Goal: Find specific page/section: Find specific page/section

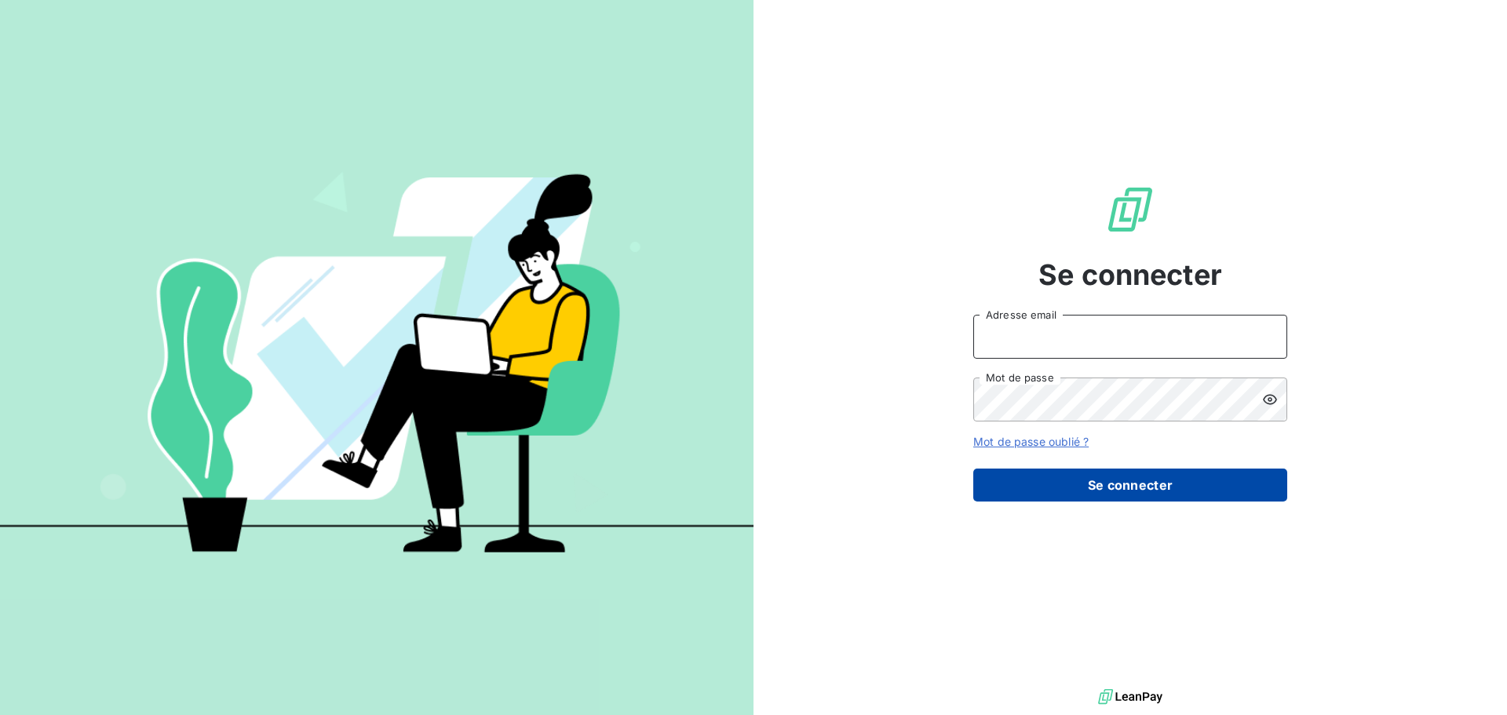
type input "Keng"
click at [1058, 472] on button "Se connecter" at bounding box center [1130, 485] width 314 height 33
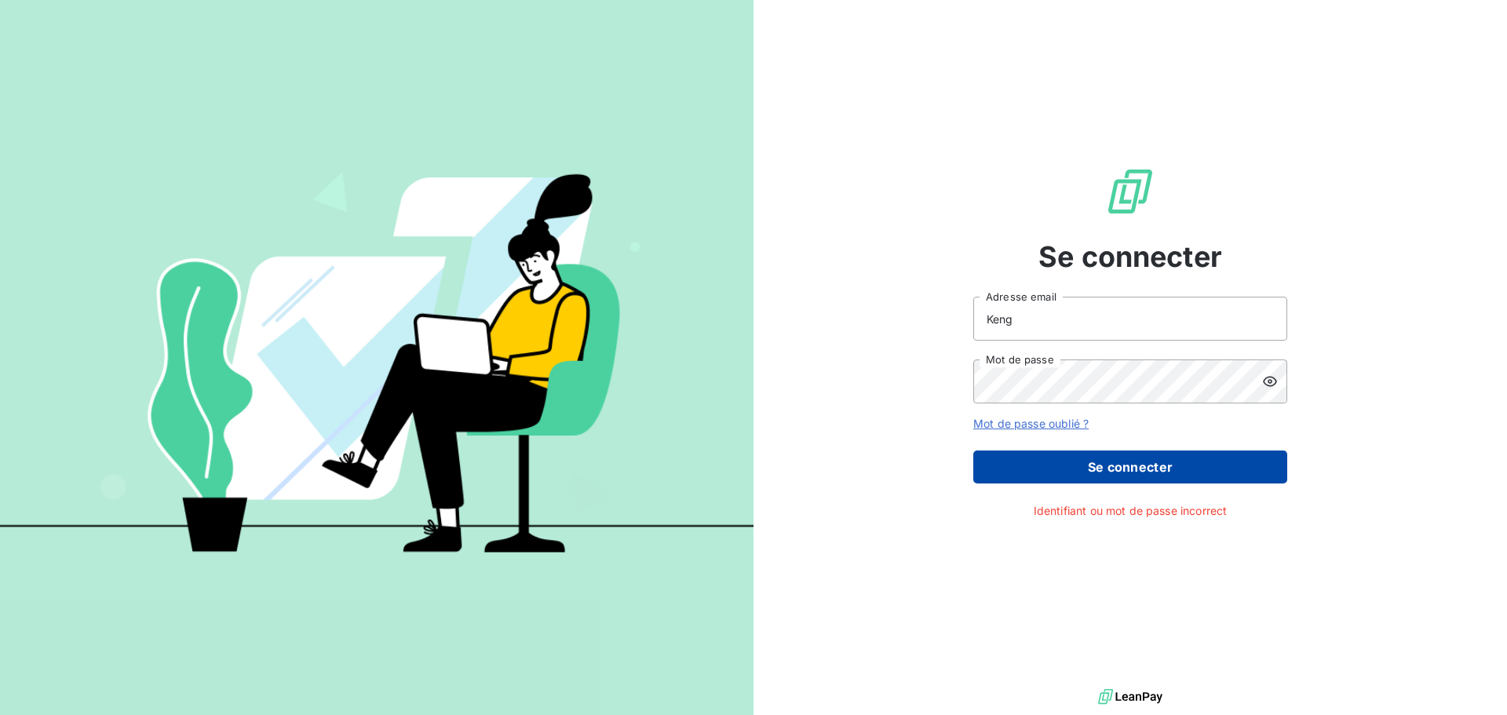
click at [1135, 478] on button "Se connecter" at bounding box center [1130, 467] width 314 height 33
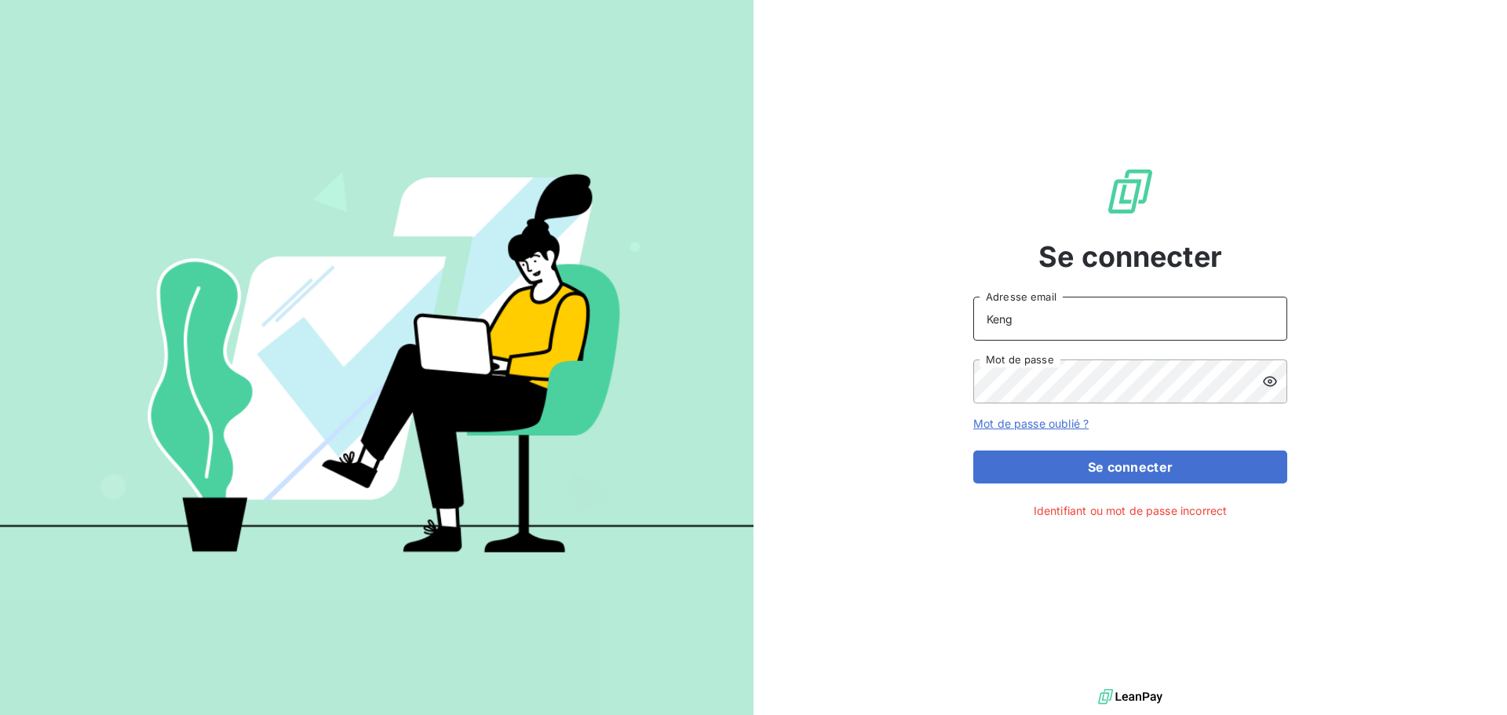
drag, startPoint x: 820, startPoint y: 356, endPoint x: 789, endPoint y: 357, distance: 30.7
click at [789, 357] on div "Se connecter Keng Adresse email Mot de passe Mot de passe oublié ? Se connecter…" at bounding box center [1131, 342] width 754 height 685
type input "k"
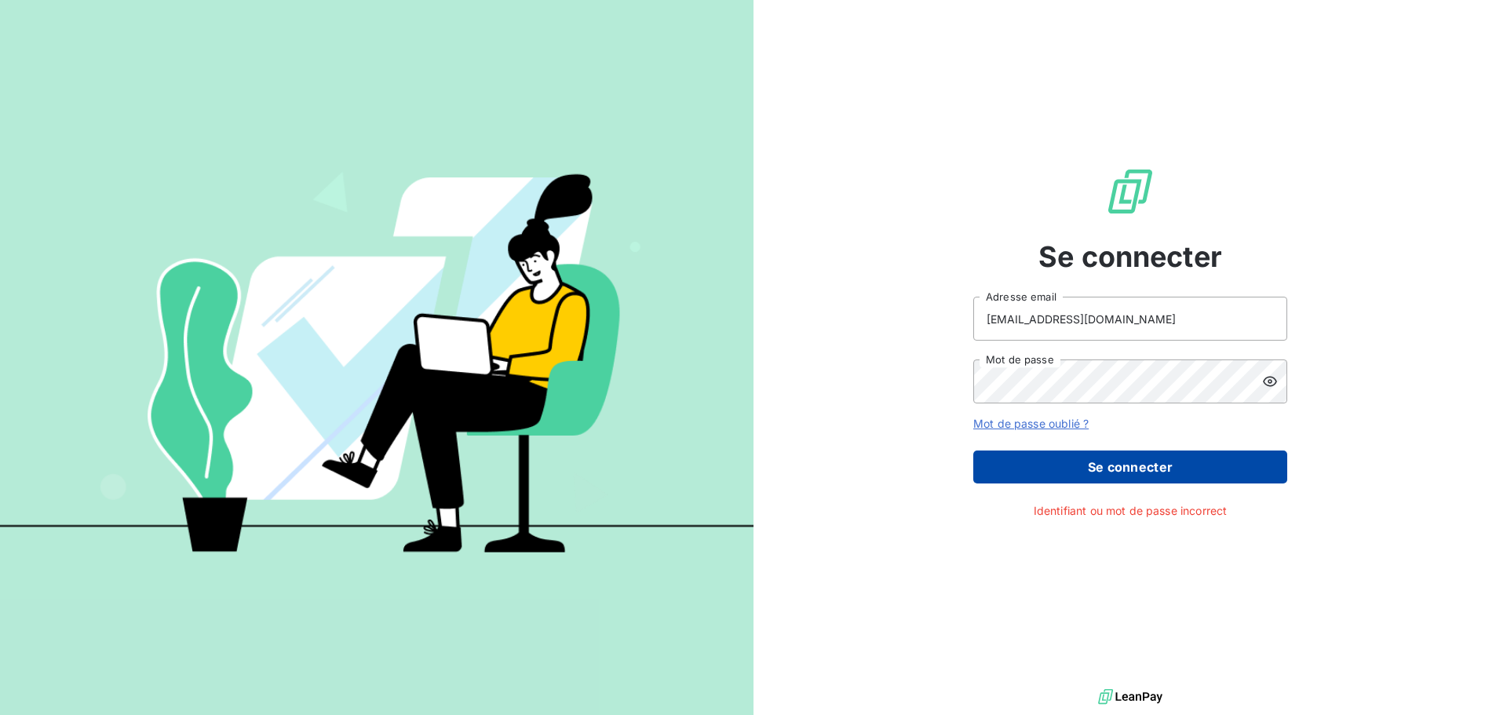
click at [1116, 465] on button "Se connecter" at bounding box center [1130, 467] width 314 height 33
click at [1072, 469] on button "Se connecter" at bounding box center [1130, 467] width 314 height 33
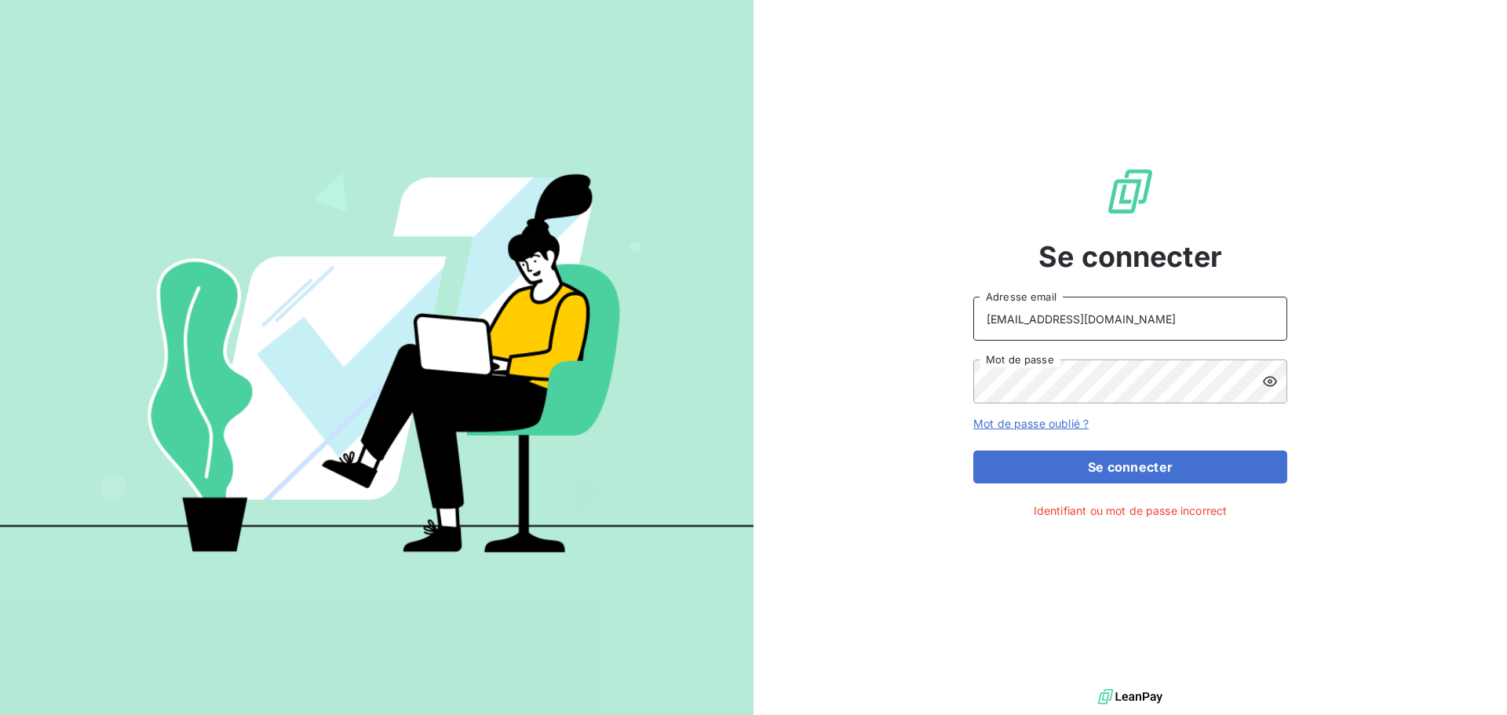
click at [1053, 321] on input "[EMAIL_ADDRESS][DOMAIN_NAME]" at bounding box center [1130, 319] width 314 height 44
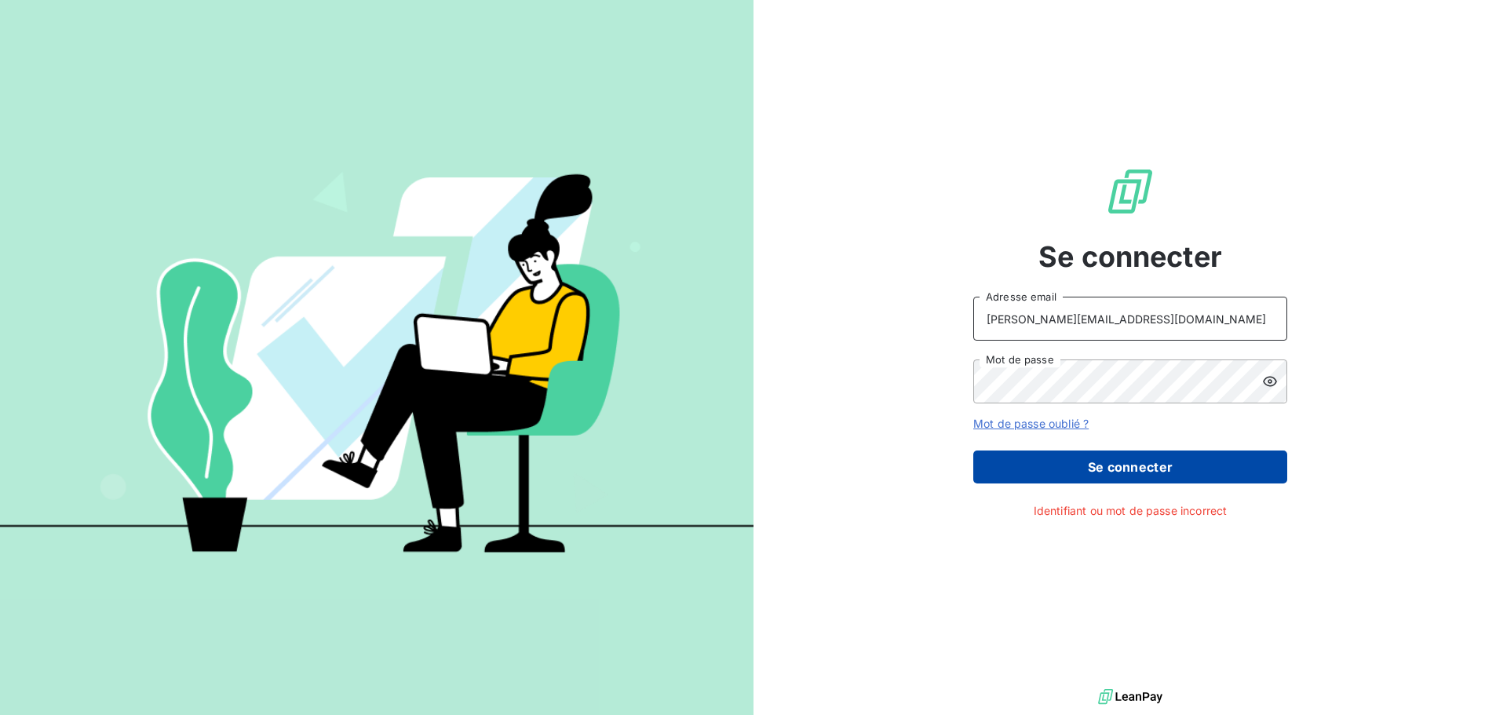
type input "[PERSON_NAME][EMAIL_ADDRESS][DOMAIN_NAME]"
click at [1025, 466] on button "Se connecter" at bounding box center [1130, 467] width 314 height 33
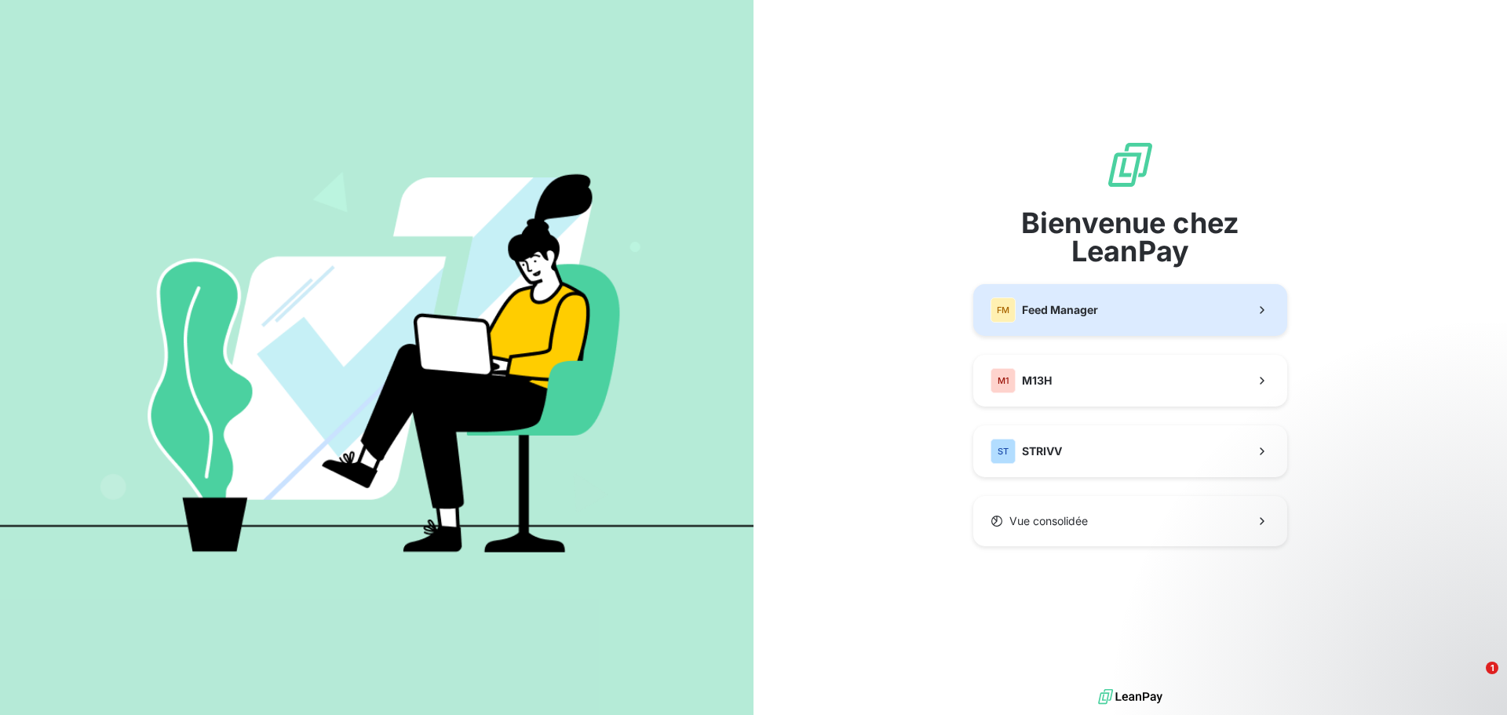
click at [1079, 316] on span "Feed Manager" at bounding box center [1060, 310] width 76 height 16
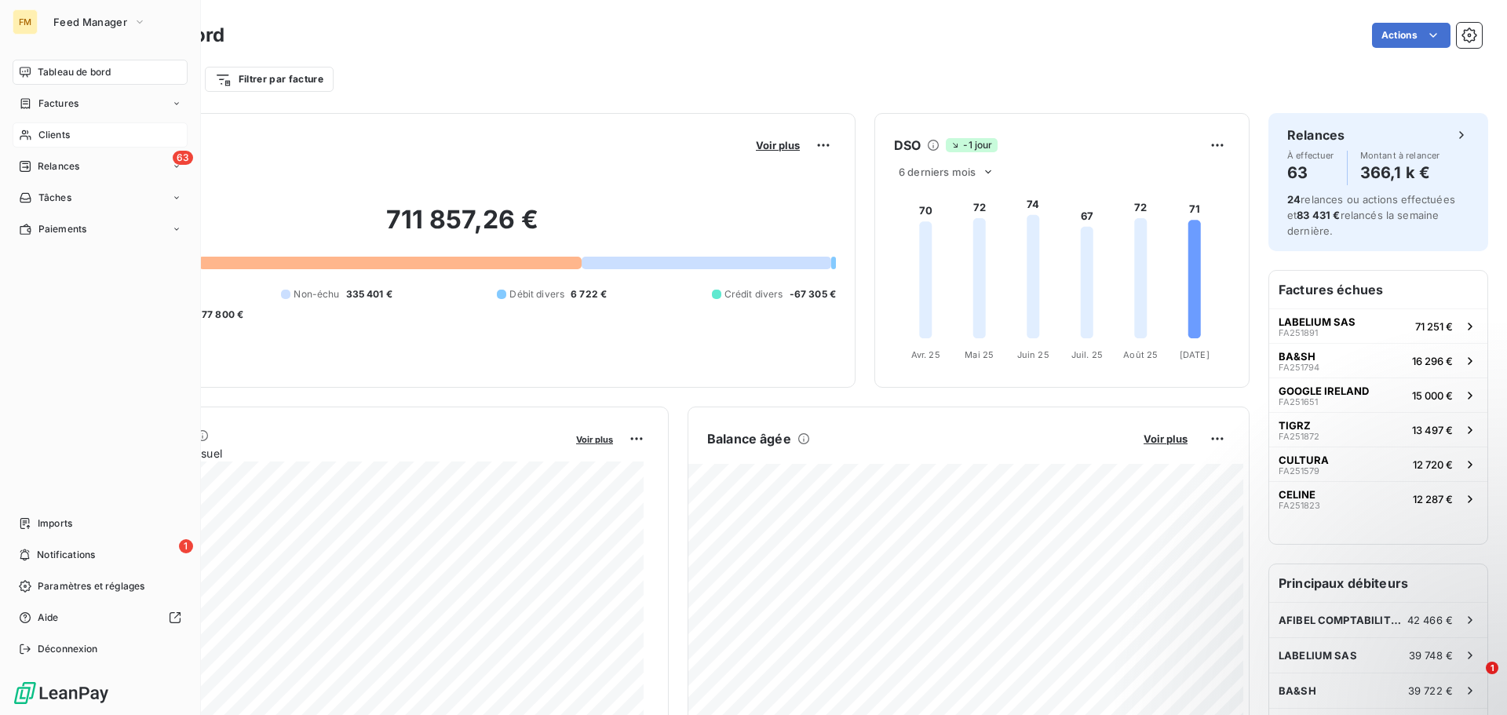
click at [62, 133] on span "Clients" at bounding box center [53, 135] width 31 height 14
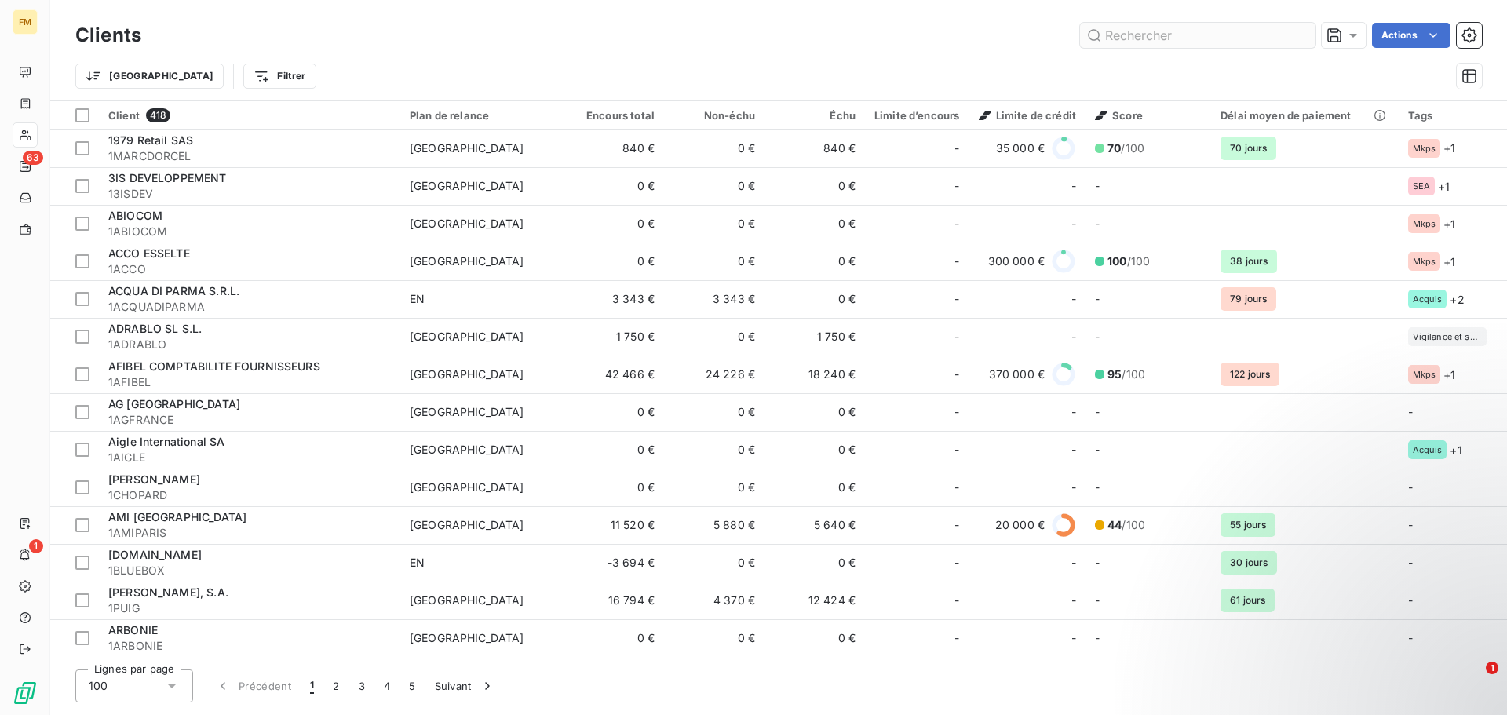
click at [1248, 39] on input "text" at bounding box center [1197, 35] width 235 height 25
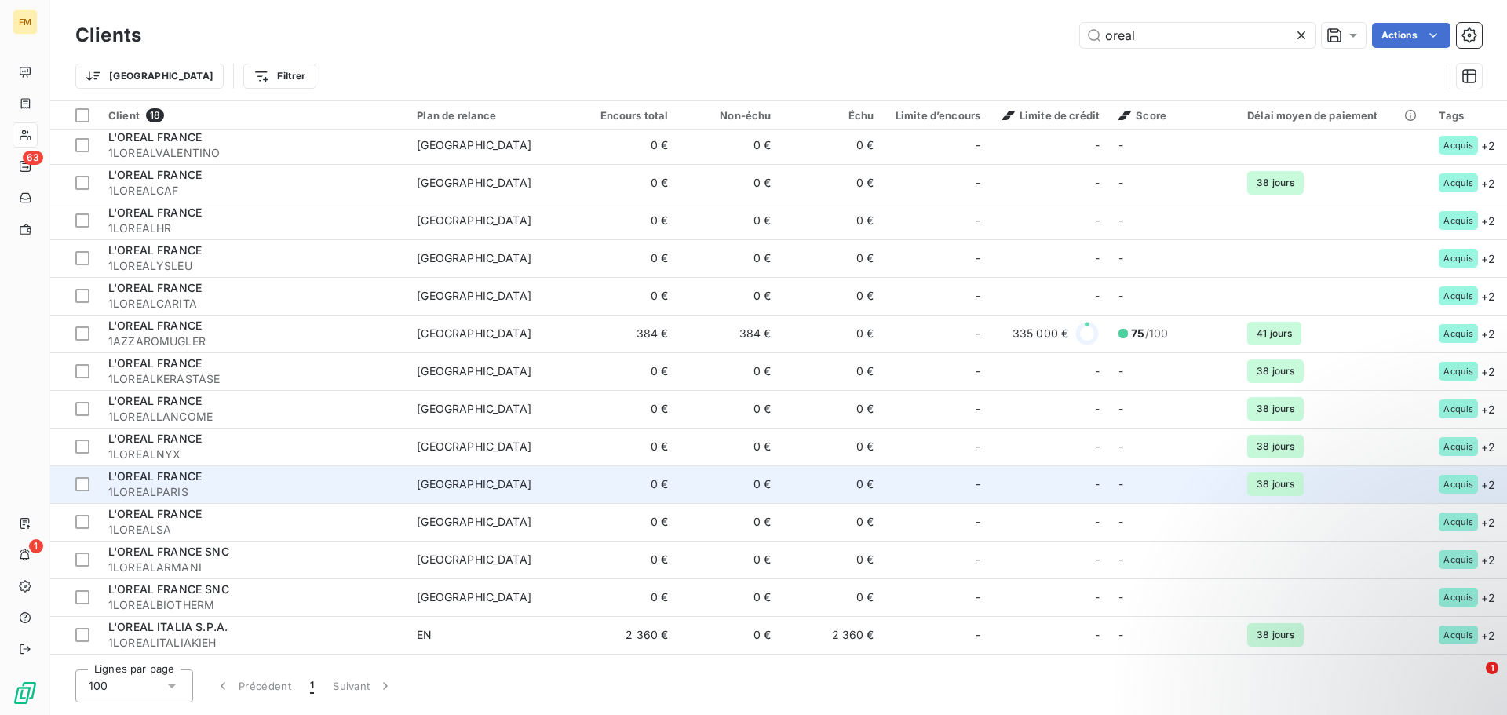
scroll to position [151, 0]
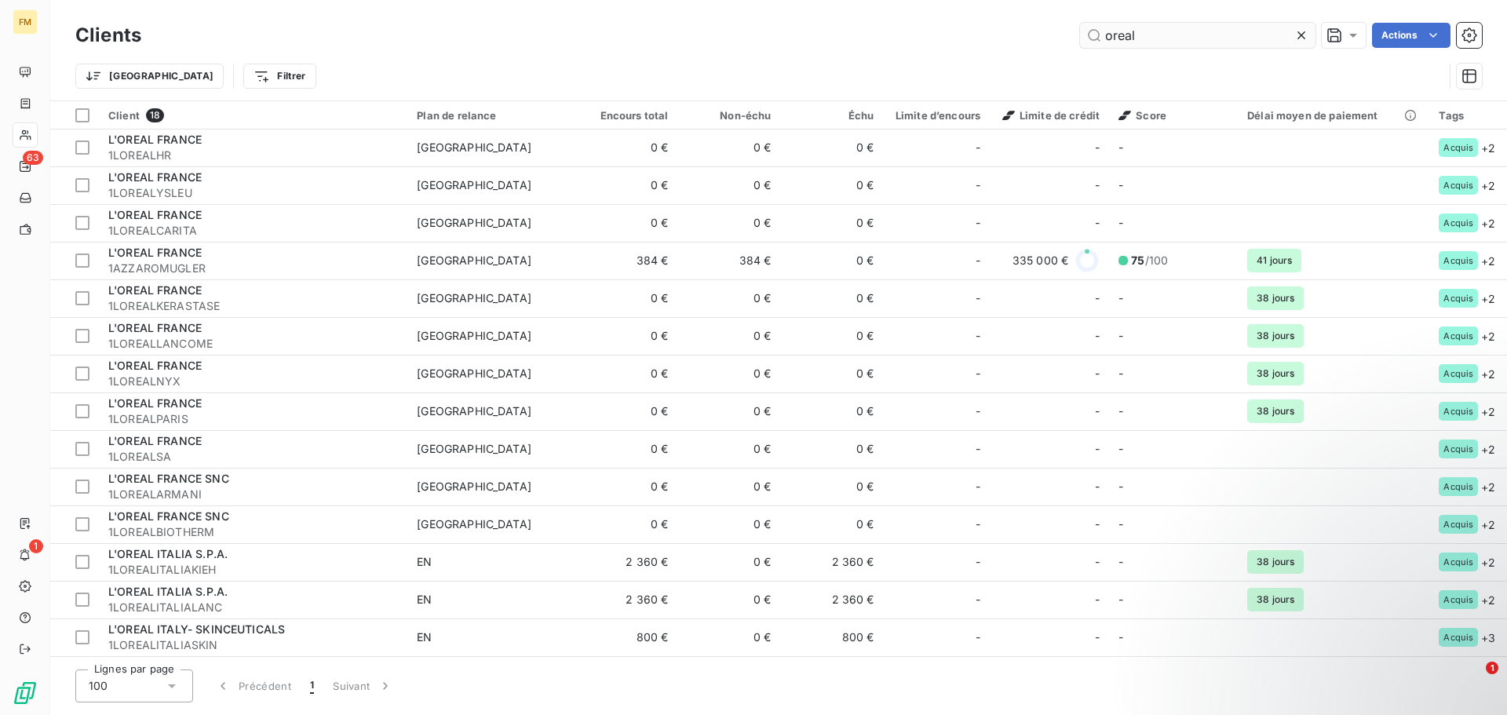
click at [1187, 40] on input "oreal" at bounding box center [1197, 35] width 235 height 25
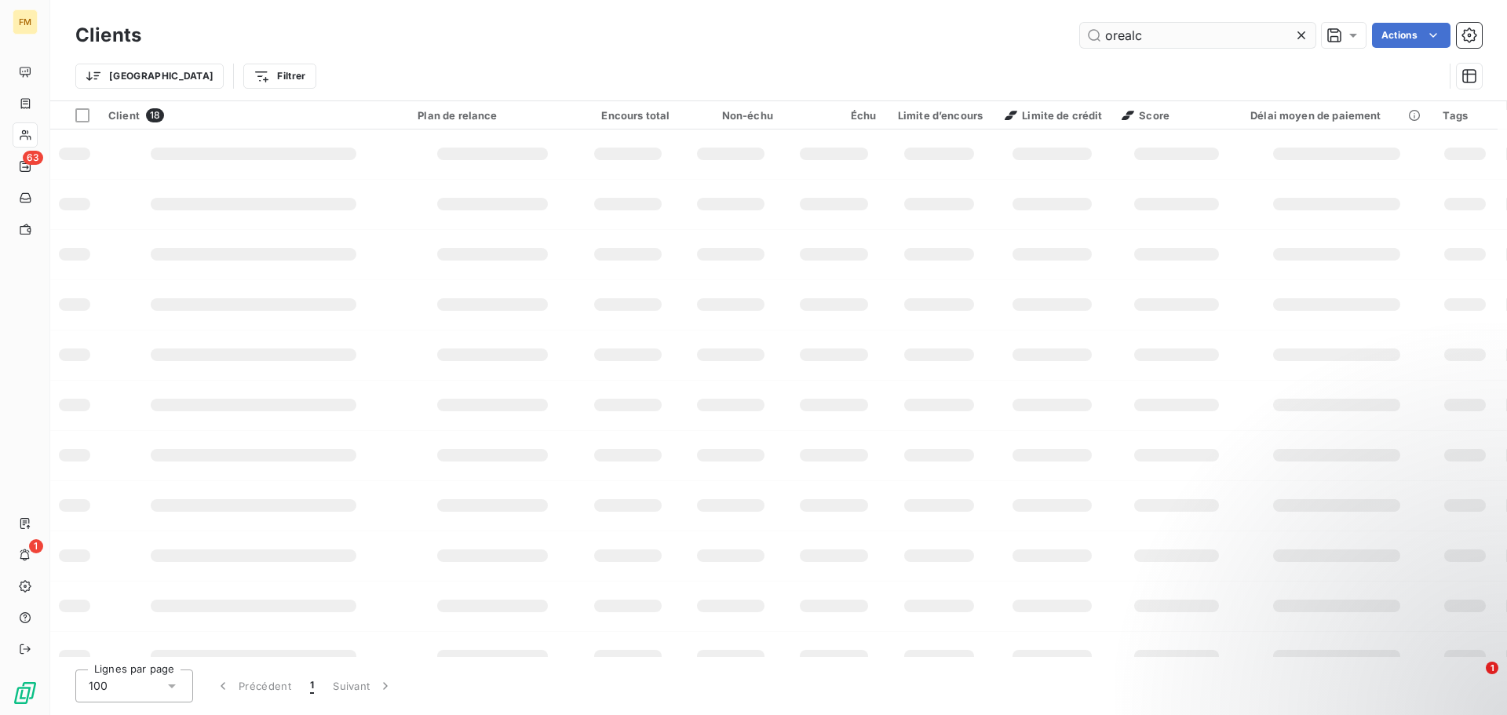
scroll to position [0, 0]
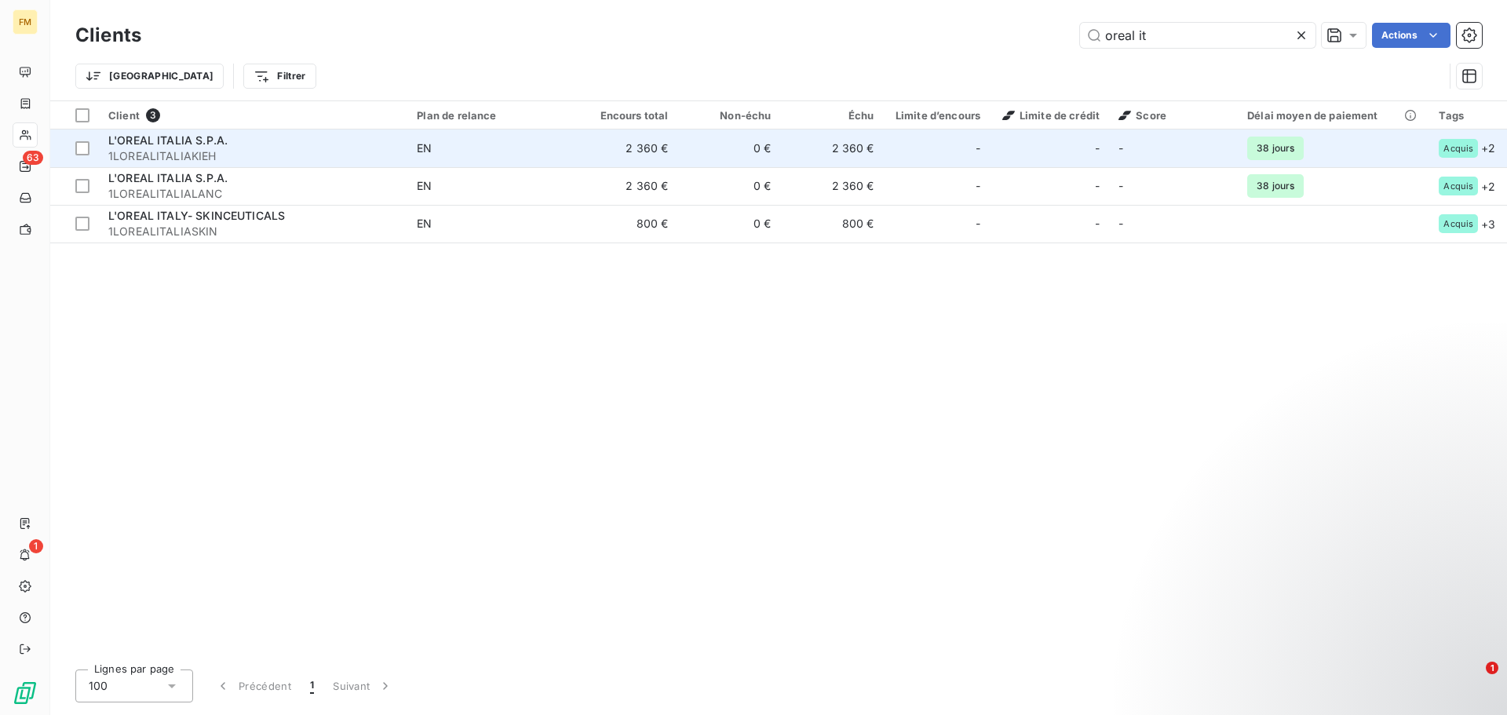
type input "oreal it"
click at [211, 154] on span "1LOREALITALIAKIEH" at bounding box center [253, 156] width 290 height 16
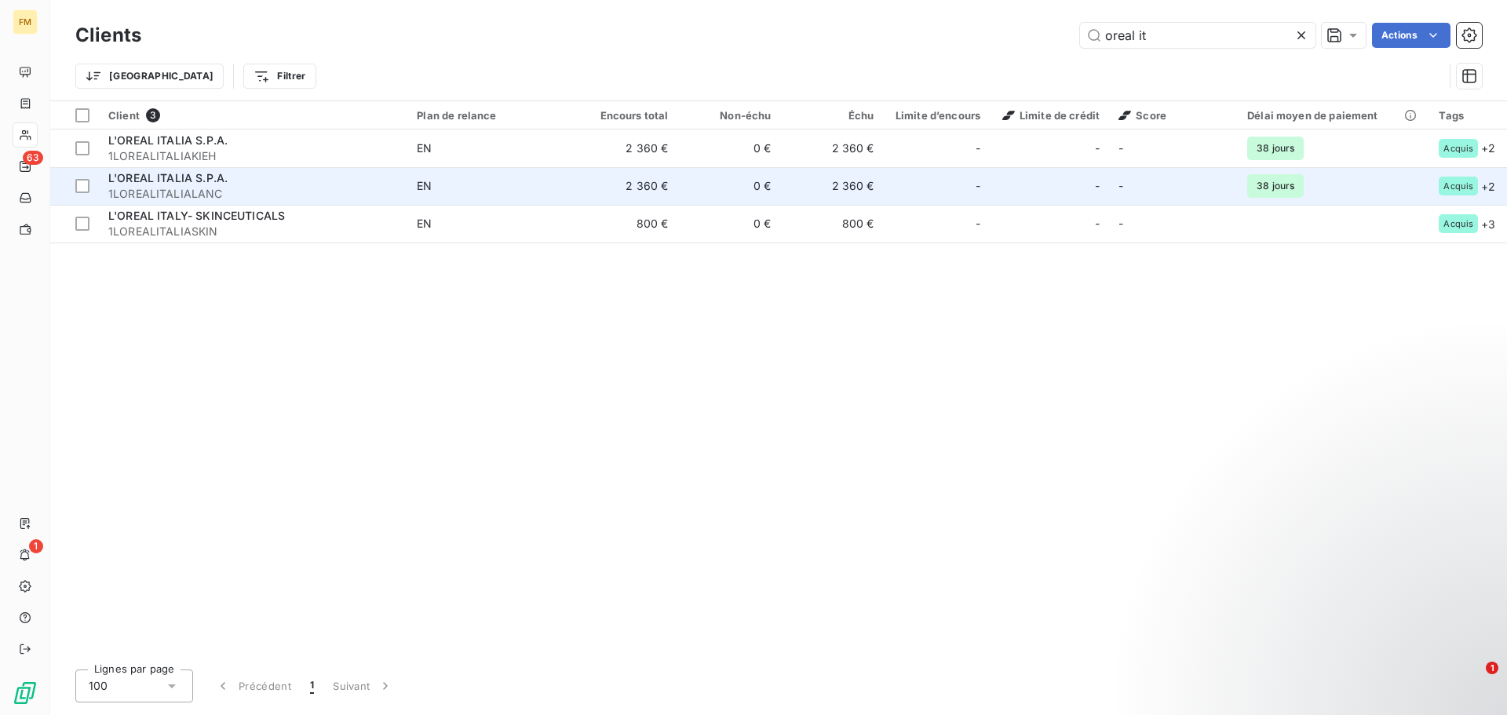
click at [198, 175] on span "L'OREAL ITALIA S.P.A." at bounding box center [167, 177] width 119 height 13
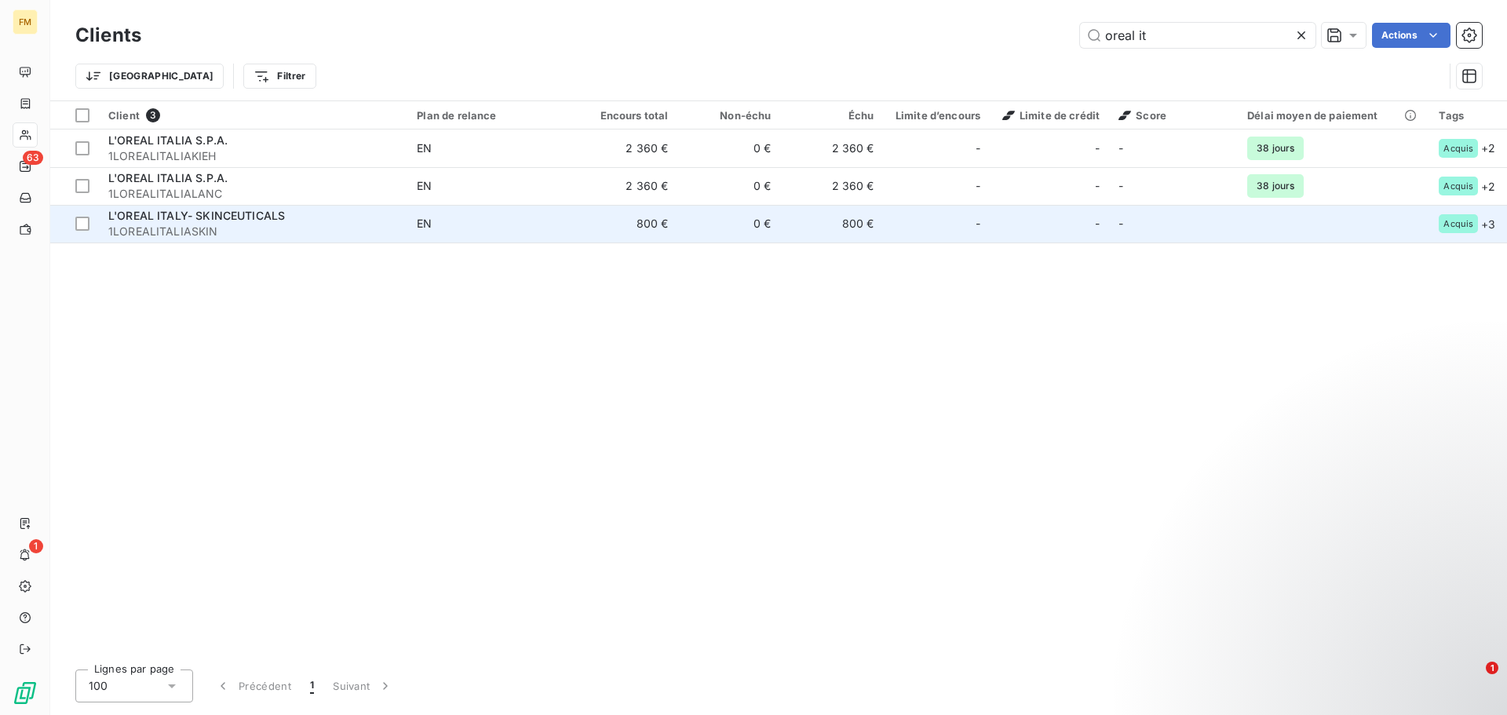
click at [210, 213] on span "L'OREAL ITALY- SKINCEUTICALS" at bounding box center [196, 215] width 177 height 13
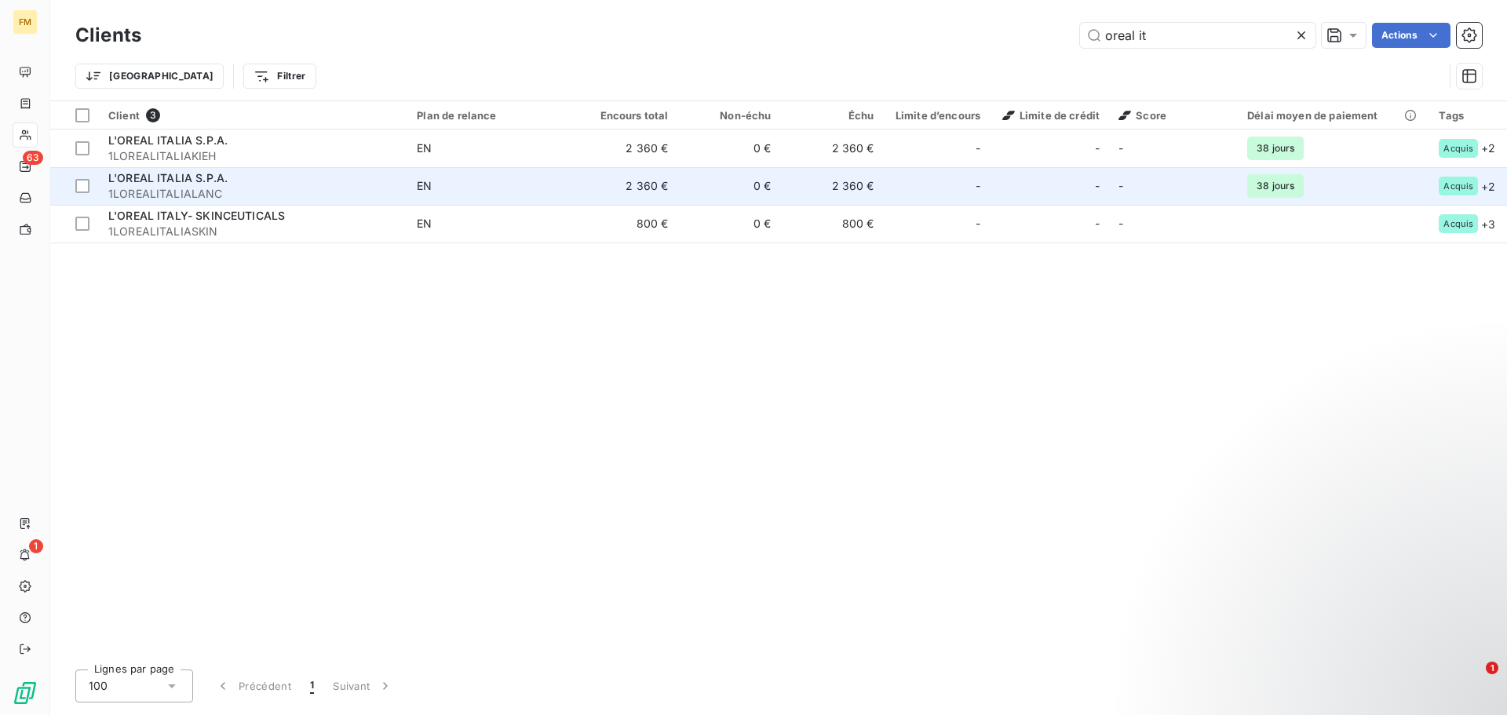
click at [198, 191] on span "1LOREALITALIALANC" at bounding box center [253, 194] width 290 height 16
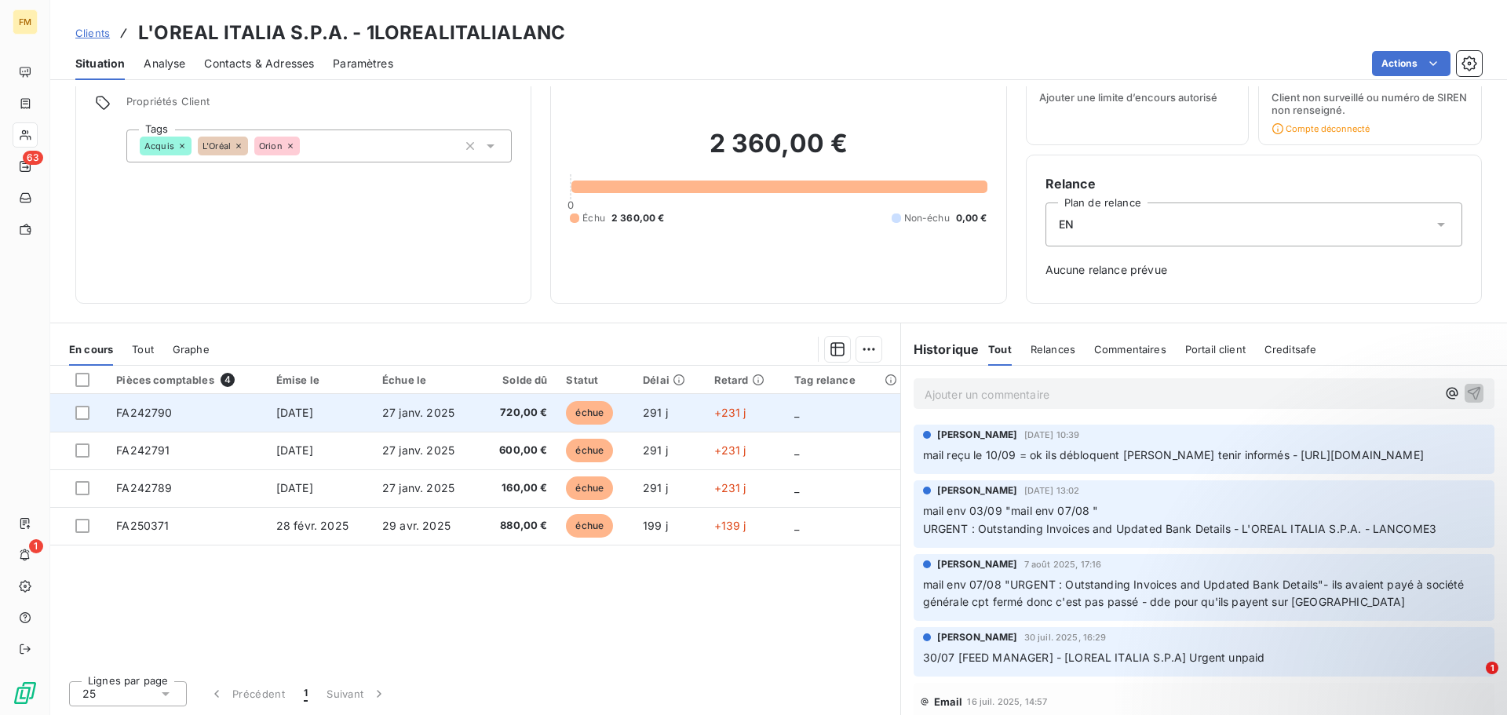
scroll to position [65, 0]
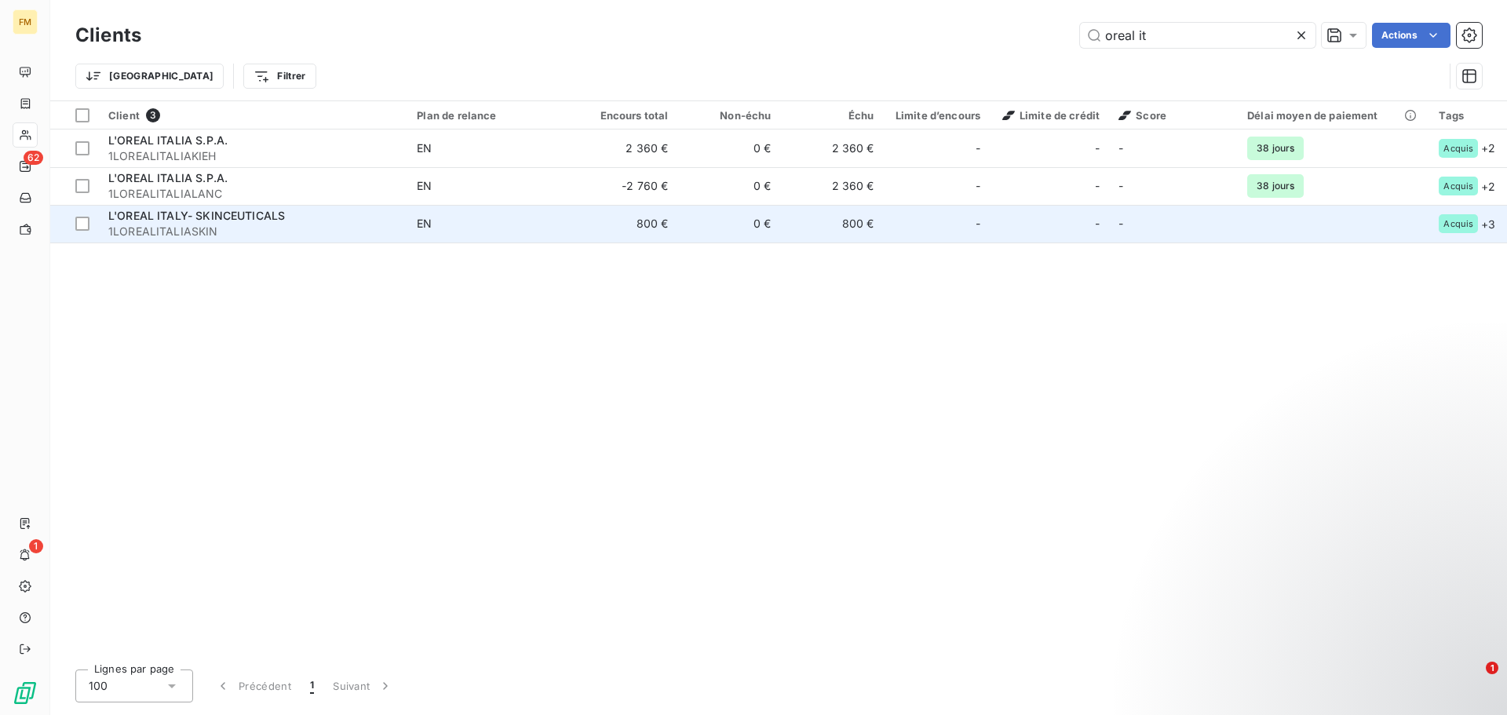
click at [169, 220] on span "L'OREAL ITALY- SKINCEUTICALS" at bounding box center [196, 215] width 177 height 13
